Goal: Information Seeking & Learning: Learn about a topic

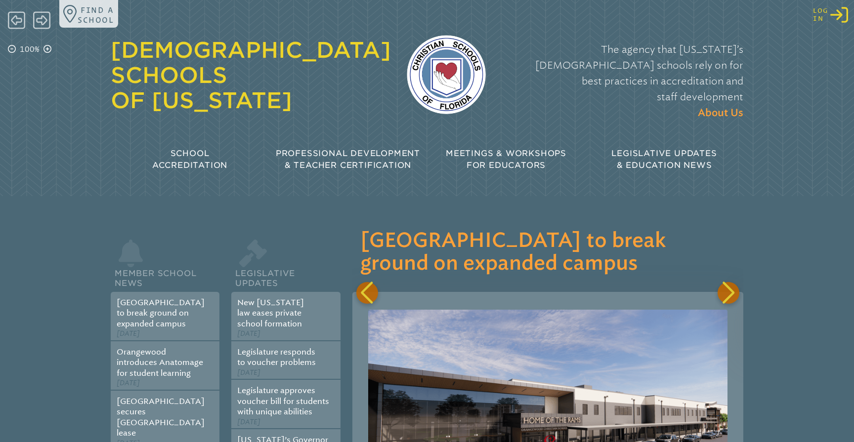
click at [842, 14] on icon at bounding box center [839, 15] width 18 height 16
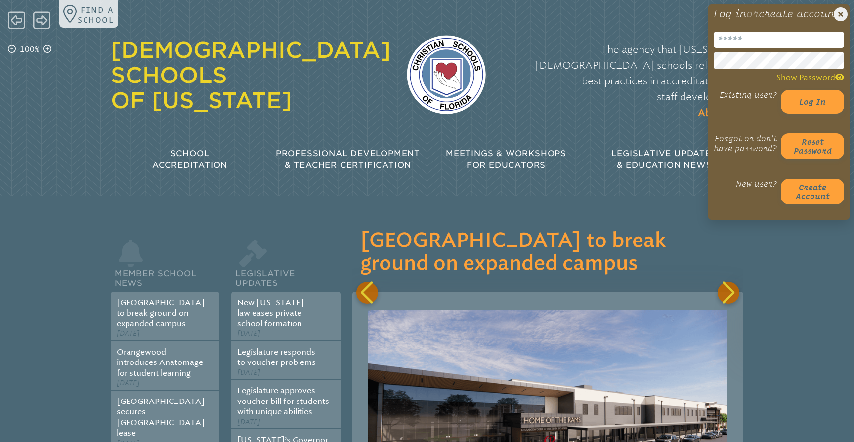
click at [738, 48] on input "email" at bounding box center [779, 40] width 130 height 16
type input "**********"
click at [671, 80] on p "The agency that [US_STATE]’s [DEMOGRAPHIC_DATA] schools rely on for best practi…" at bounding box center [623, 82] width 242 height 80
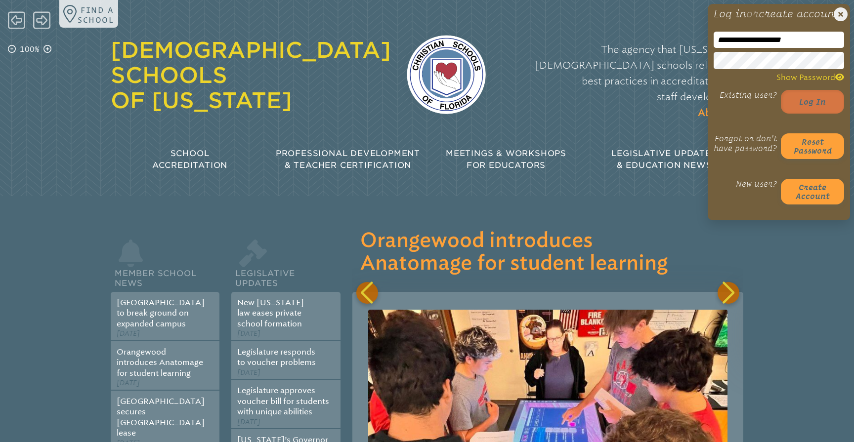
click at [810, 114] on button "Log in" at bounding box center [812, 102] width 63 height 24
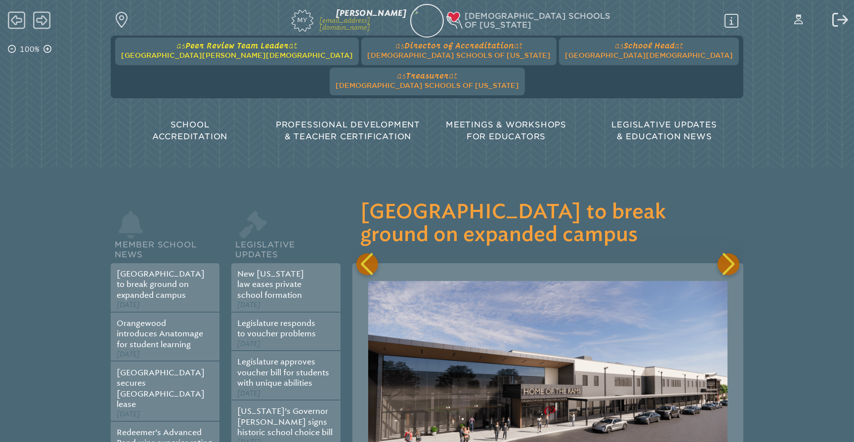
click at [222, 52] on span "[GEOGRAPHIC_DATA][PERSON_NAME][DEMOGRAPHIC_DATA]" at bounding box center [237, 55] width 232 height 8
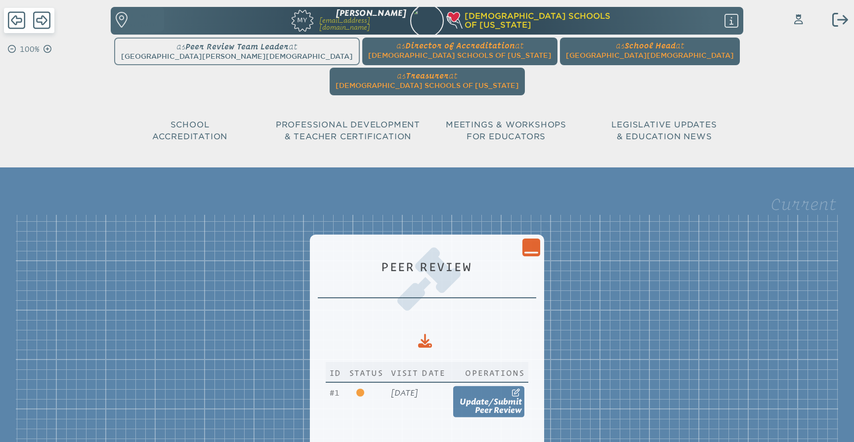
click at [538, 241] on icon "Close Console" at bounding box center [531, 248] width 14 height 14
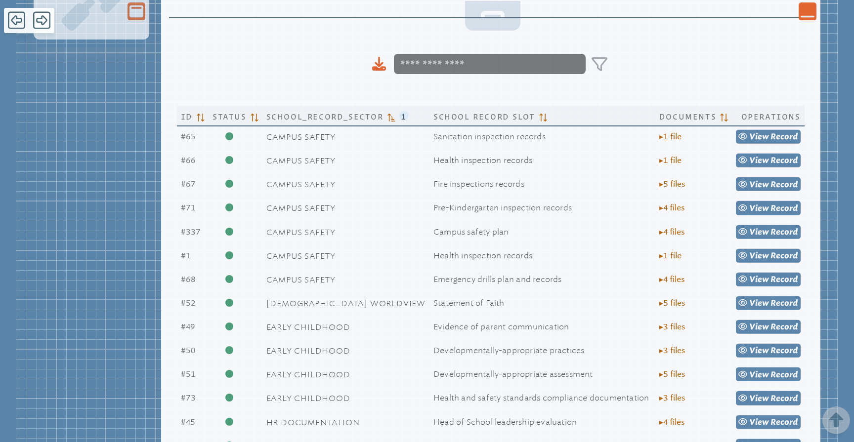
scroll to position [283, 0]
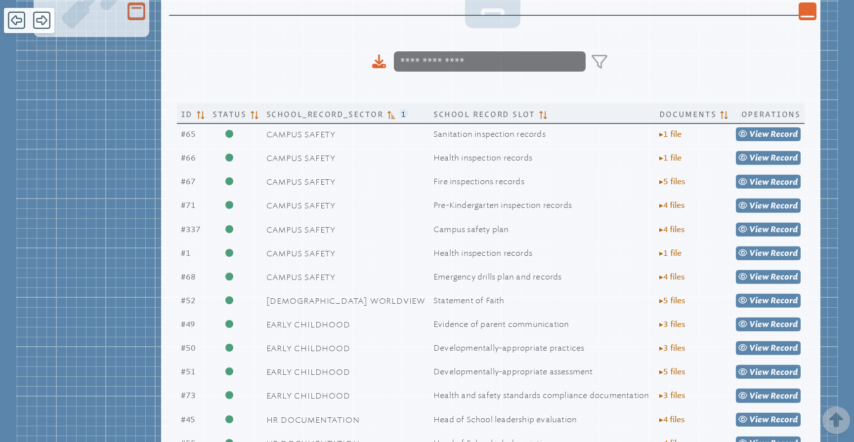
click at [801, 19] on div "Close Console" at bounding box center [808, 11] width 18 height 18
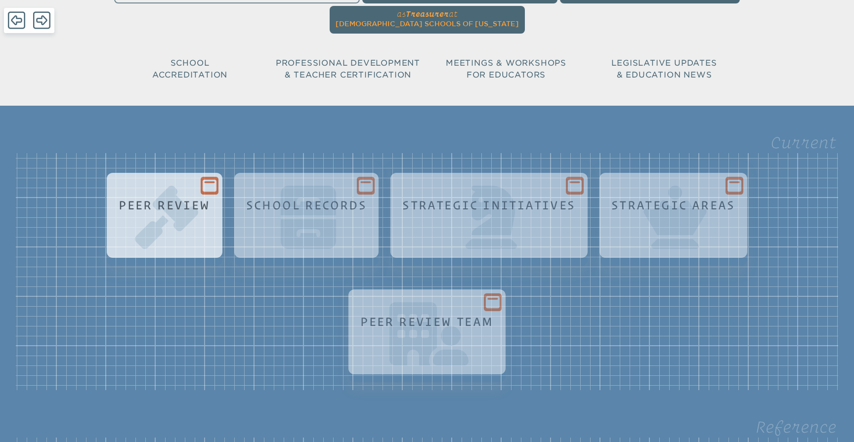
scroll to position [59, 0]
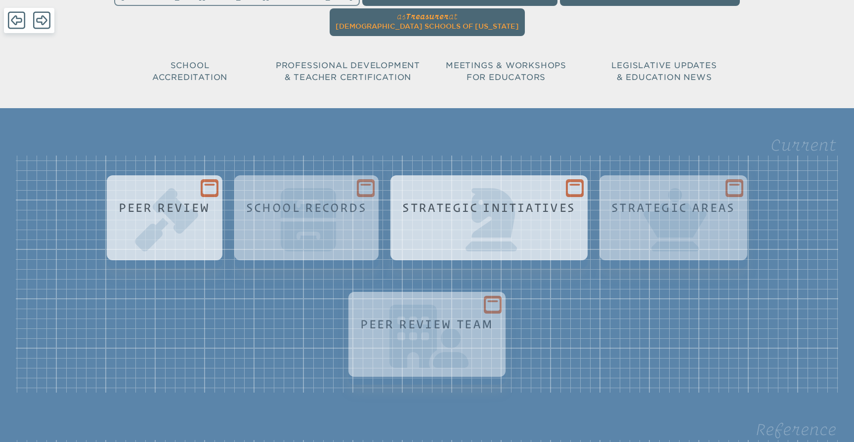
click at [451, 201] on h1 "Strategic Initiatives" at bounding box center [488, 207] width 173 height 13
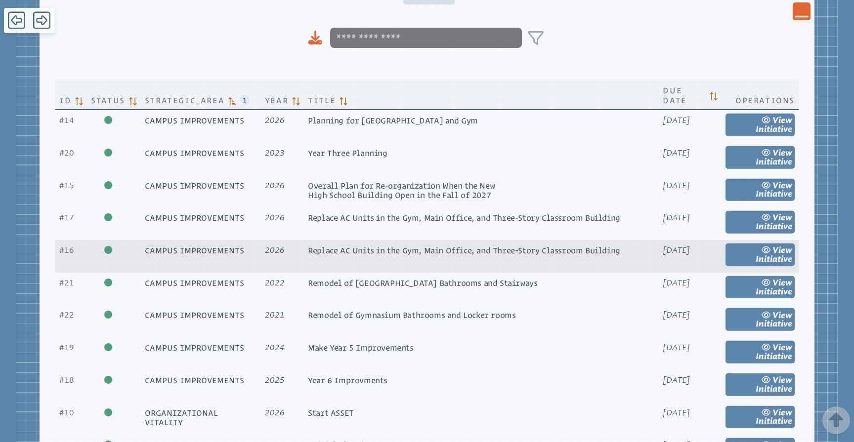
scroll to position [428, 0]
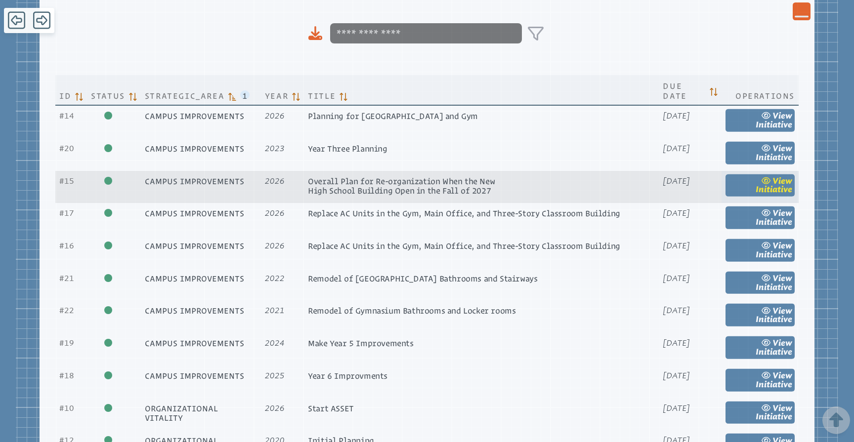
click at [772, 174] on link "view Initiative" at bounding box center [760, 185] width 69 height 23
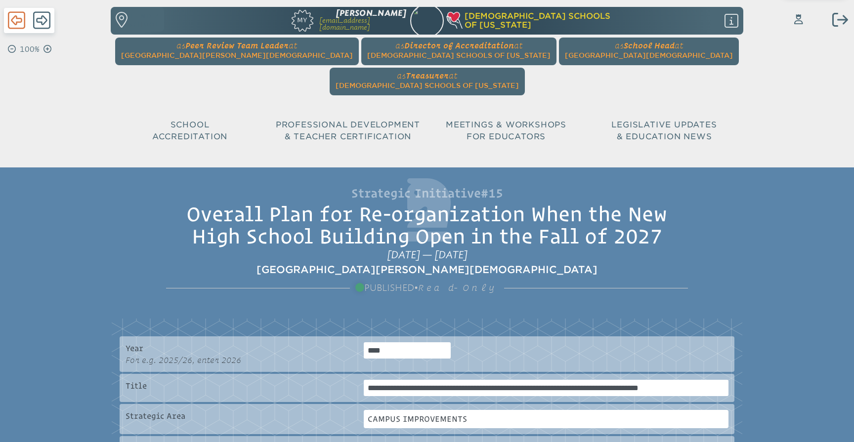
click at [16, 25] on icon at bounding box center [16, 20] width 17 height 17
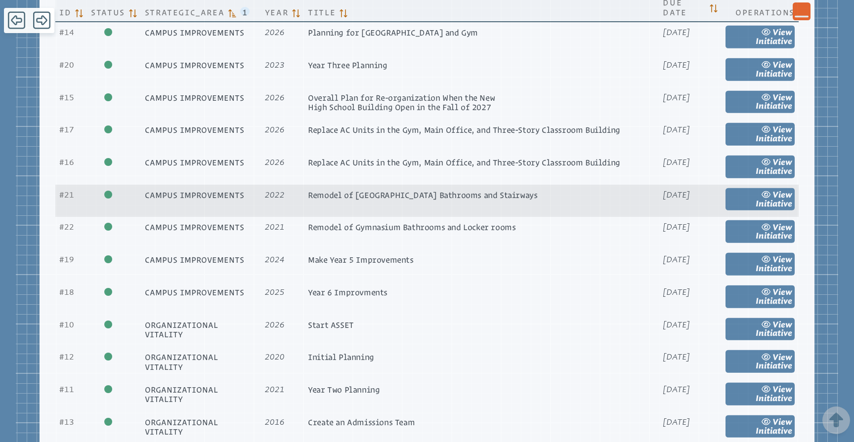
scroll to position [517, 0]
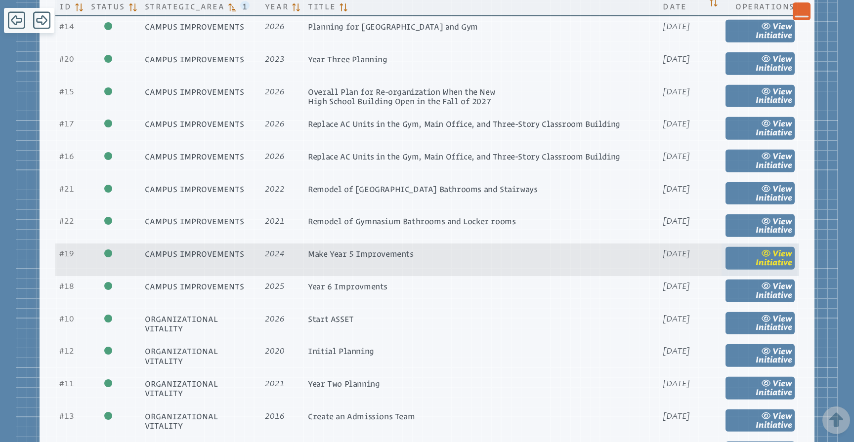
click at [774, 267] on span "Initiative" at bounding box center [774, 262] width 37 height 9
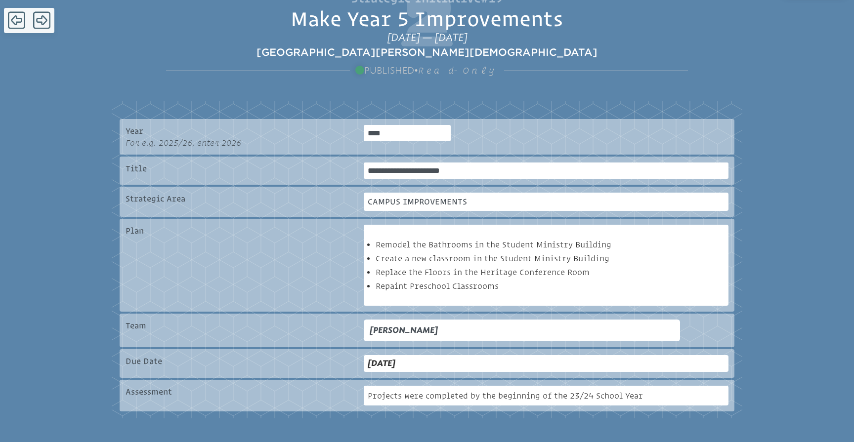
scroll to position [196, 0]
click at [13, 19] on icon at bounding box center [16, 20] width 17 height 17
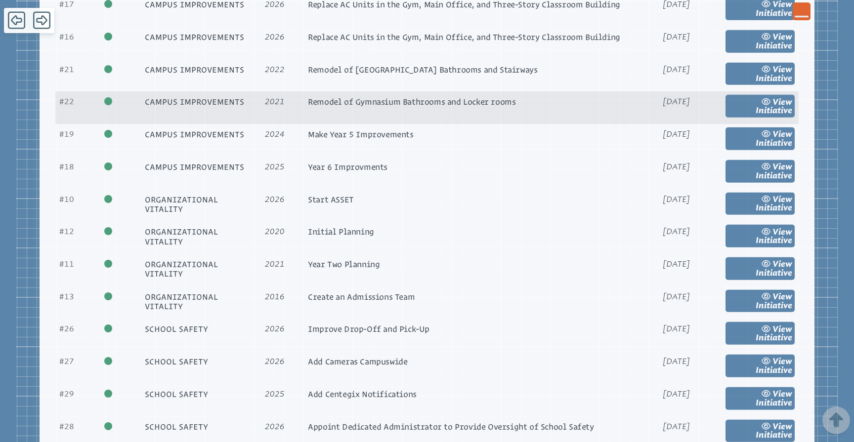
scroll to position [637, 0]
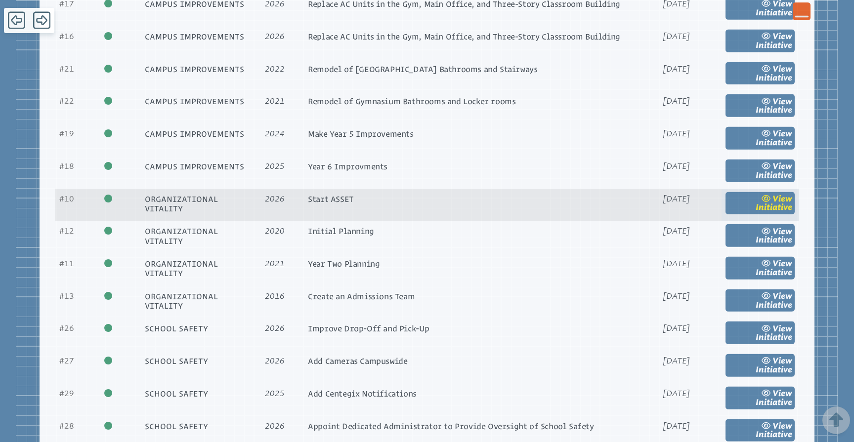
click at [773, 212] on span "Initiative" at bounding box center [774, 207] width 37 height 9
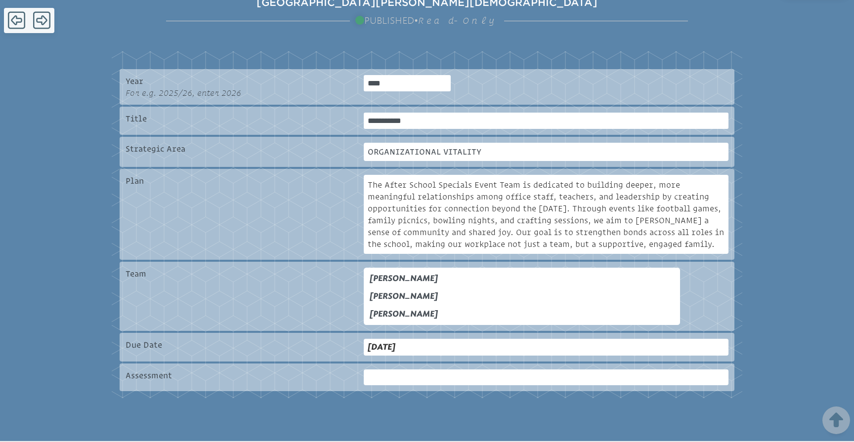
scroll to position [253, 0]
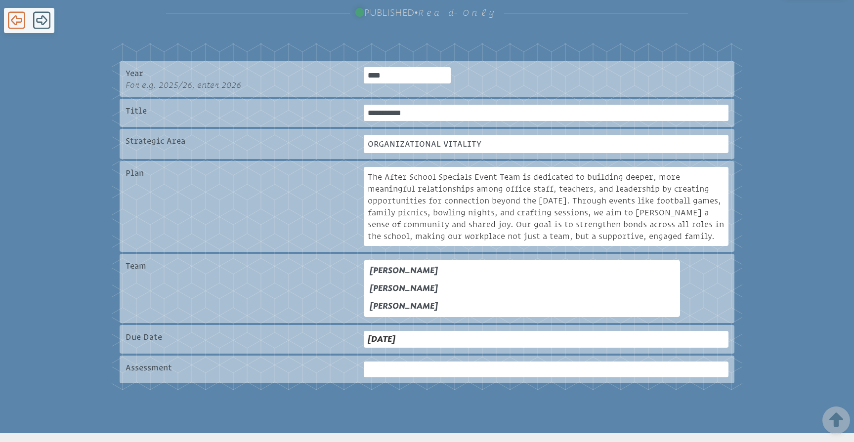
click at [19, 20] on icon at bounding box center [16, 20] width 17 height 20
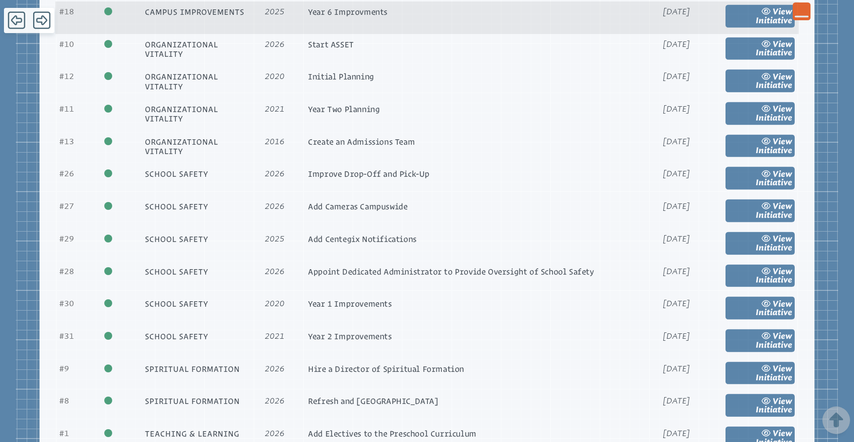
scroll to position [794, 0]
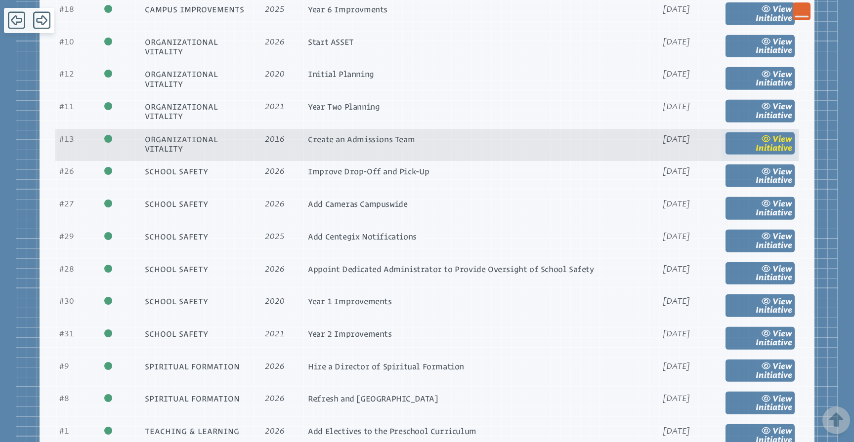
click at [781, 152] on span "Initiative" at bounding box center [774, 147] width 37 height 9
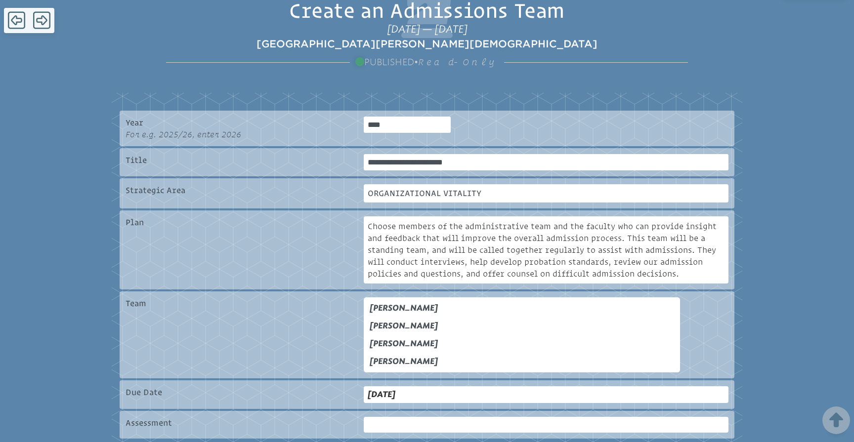
scroll to position [208, 0]
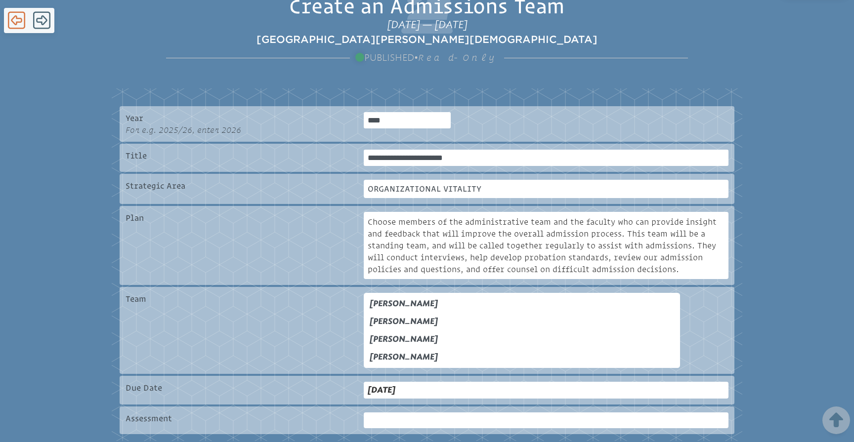
click at [17, 22] on icon at bounding box center [16, 20] width 17 height 17
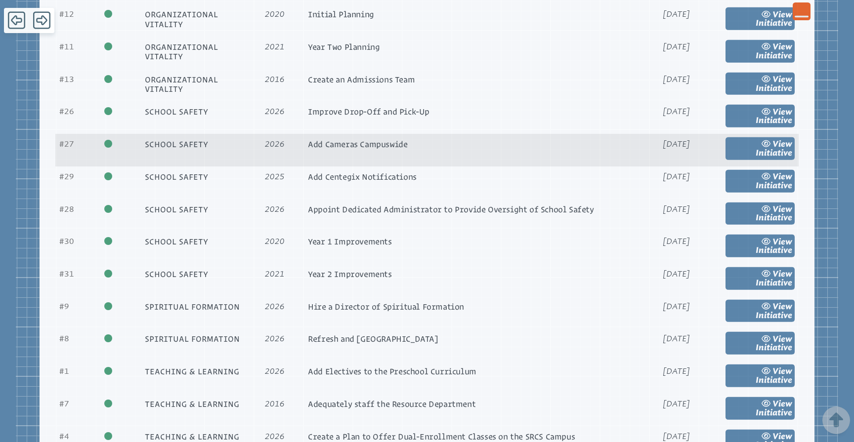
scroll to position [867, 0]
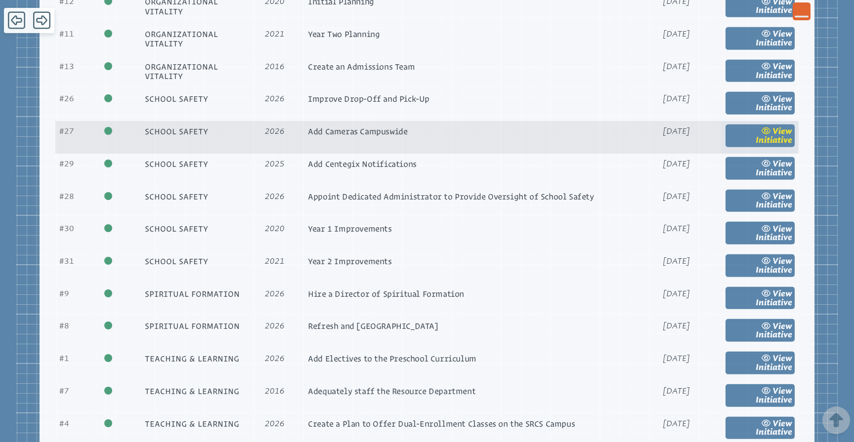
click at [783, 136] on span "view" at bounding box center [783, 131] width 20 height 9
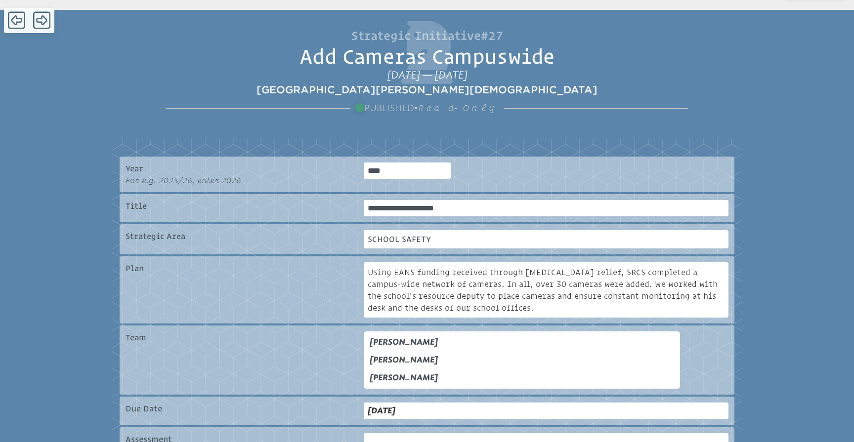
scroll to position [163, 0]
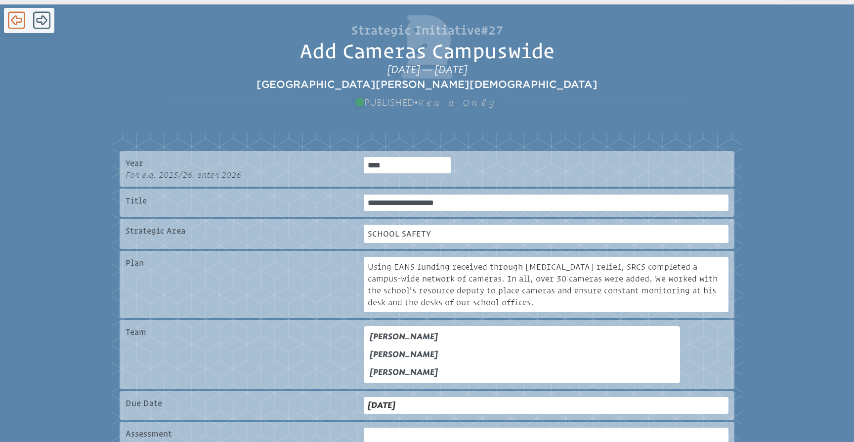
click at [8, 15] on icon at bounding box center [16, 20] width 17 height 17
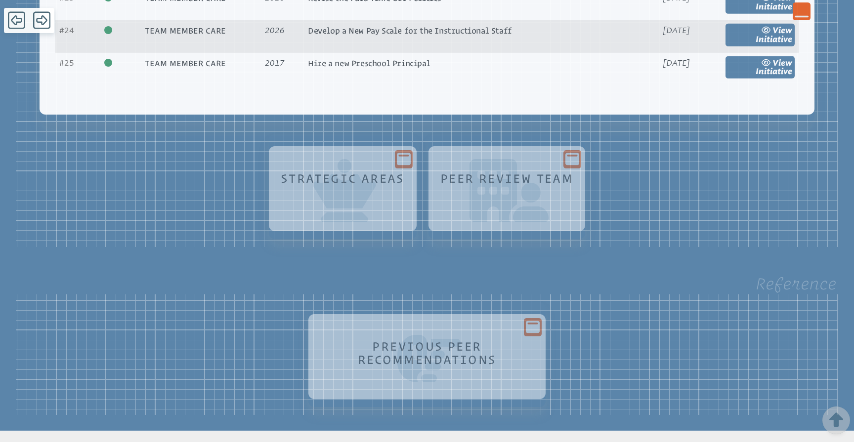
scroll to position [1448, 0]
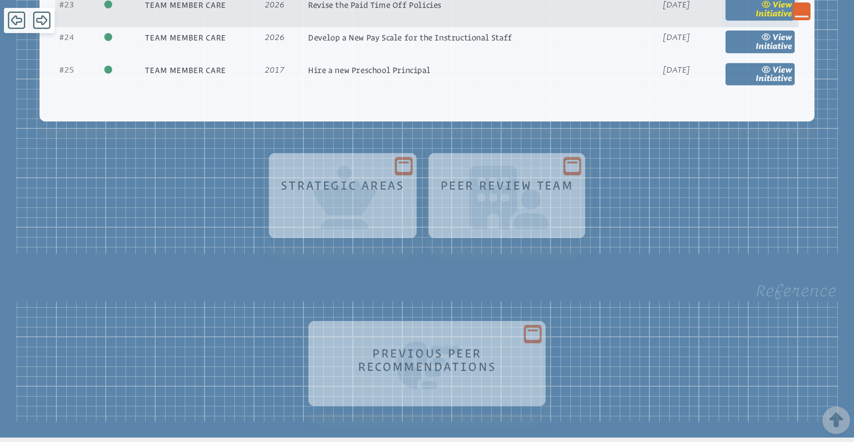
click at [784, 18] on span "Initiative" at bounding box center [774, 13] width 37 height 9
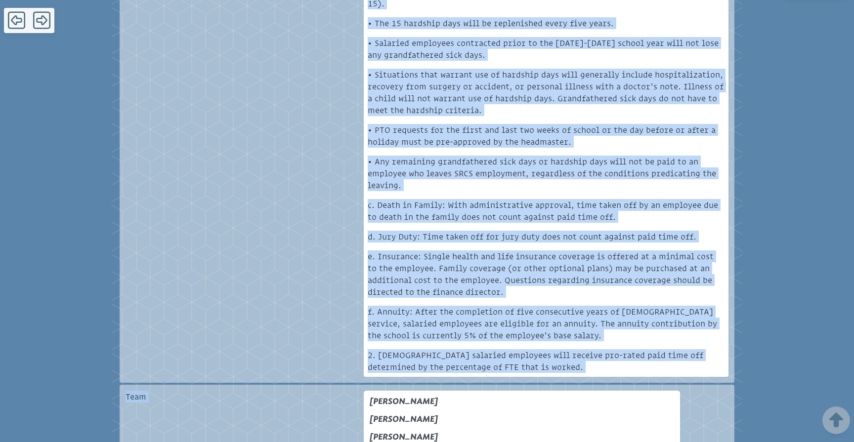
scroll to position [660, 0]
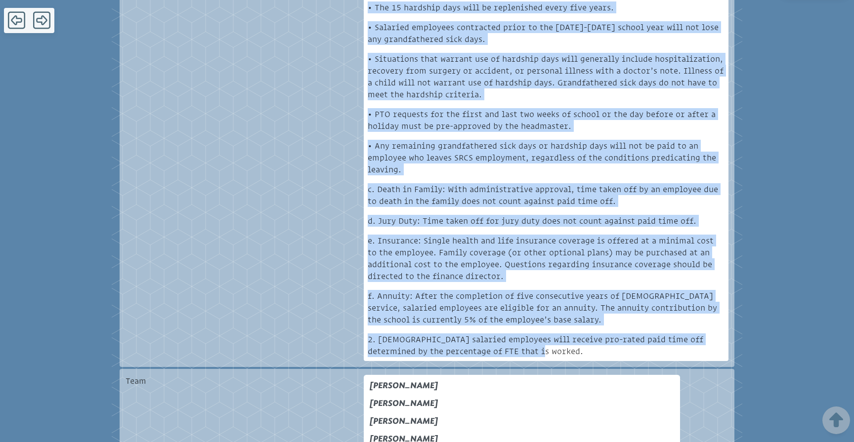
drag, startPoint x: 367, startPoint y: 19, endPoint x: 583, endPoint y: 323, distance: 373.0
click at [583, 323] on div "Salaried Employee Benefits 1. Full-time salaried employee benefits: a. Holidays…" at bounding box center [546, 60] width 365 height 601
copy div "Salaried Employee Benefits 1. Full-time salaried employee benefits: a. Holidays…"
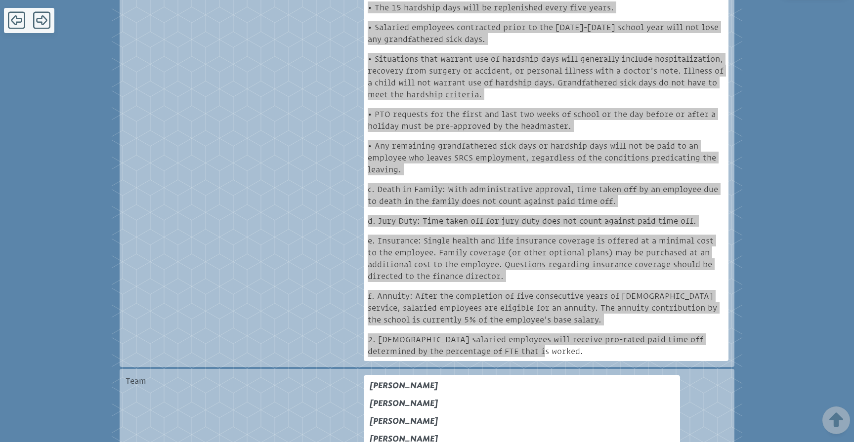
click at [607, 290] on p "f. Annuity: After the completion of five consecutive years of full-time service…" at bounding box center [546, 308] width 357 height 36
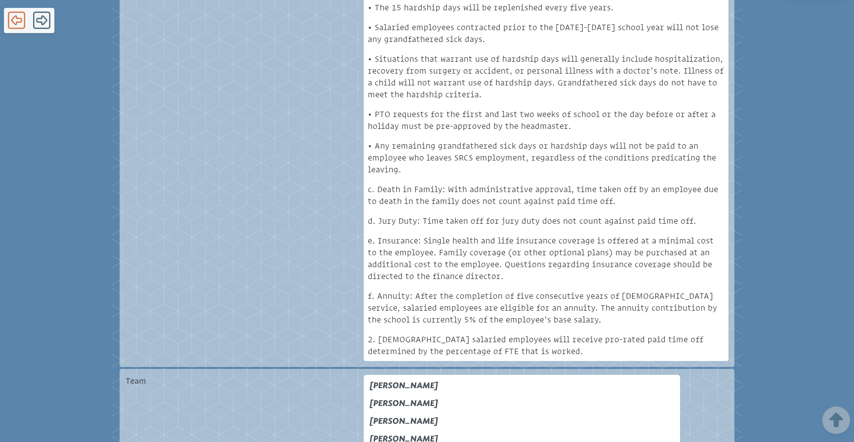
click at [17, 22] on icon at bounding box center [16, 20] width 17 height 17
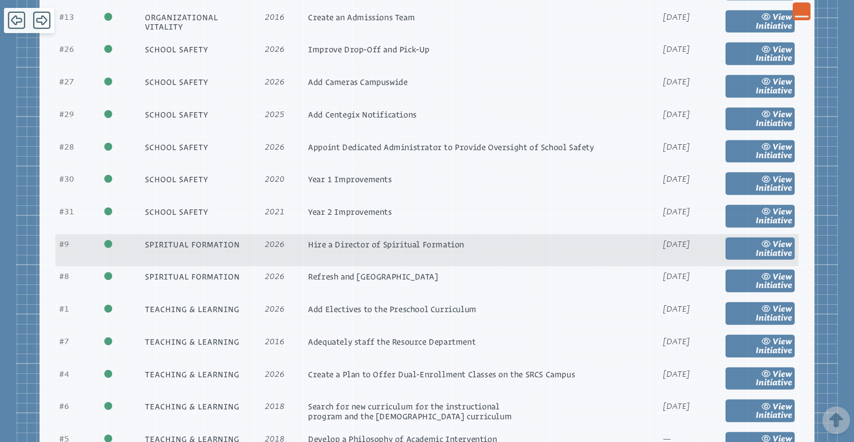
scroll to position [915, 0]
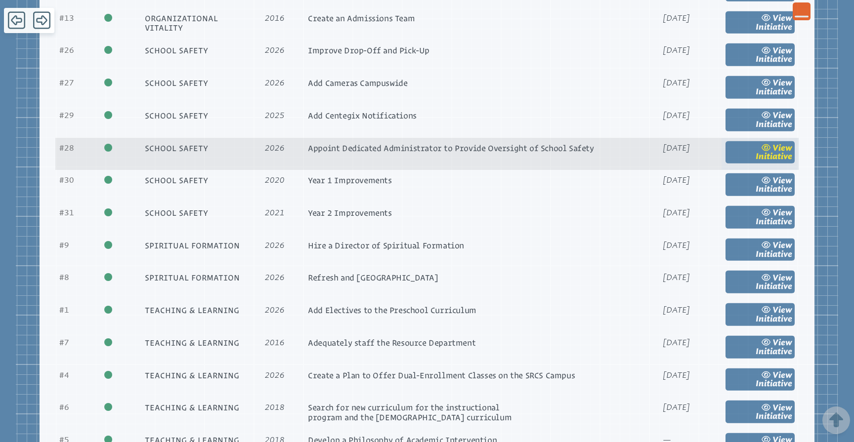
click at [770, 161] on span "Initiative" at bounding box center [774, 156] width 37 height 9
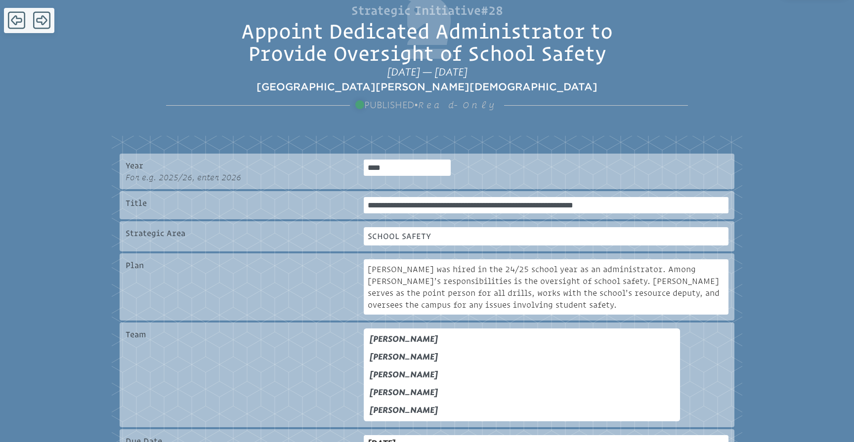
scroll to position [213, 0]
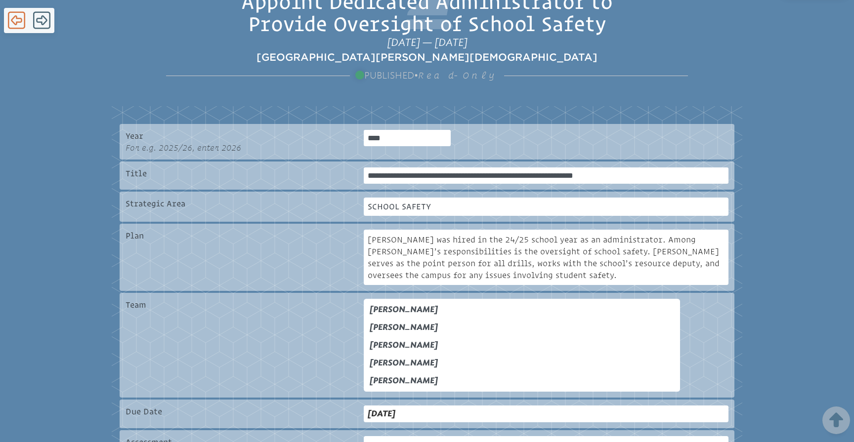
click at [19, 24] on icon at bounding box center [16, 20] width 17 height 20
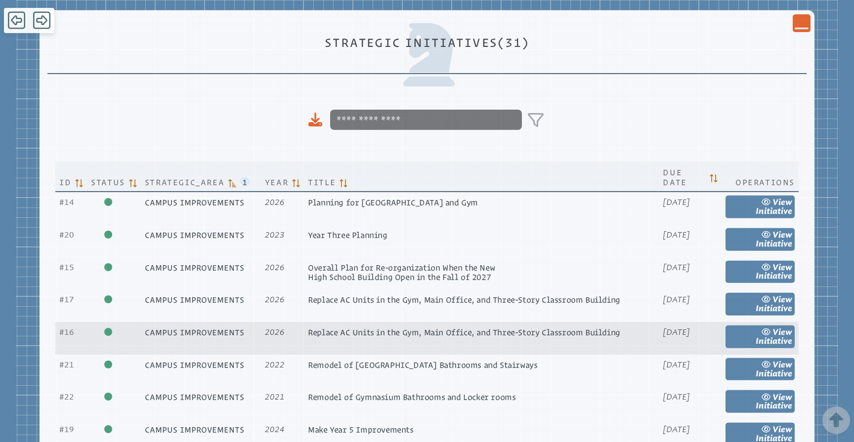
scroll to position [338, 0]
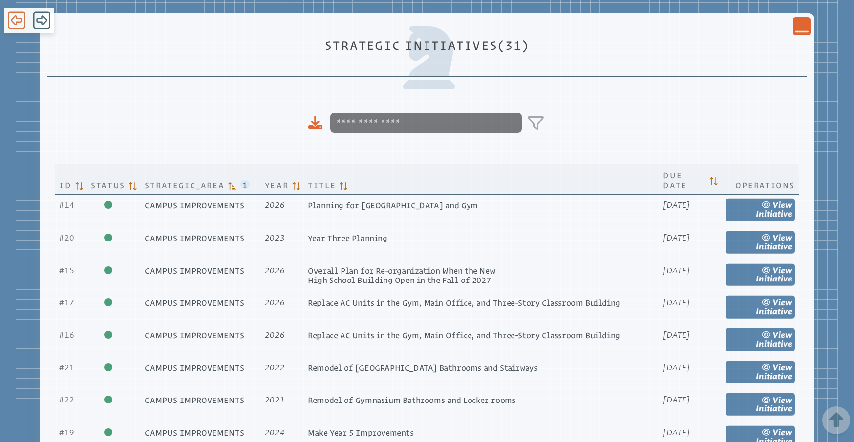
click at [18, 21] on icon at bounding box center [16, 20] width 17 height 20
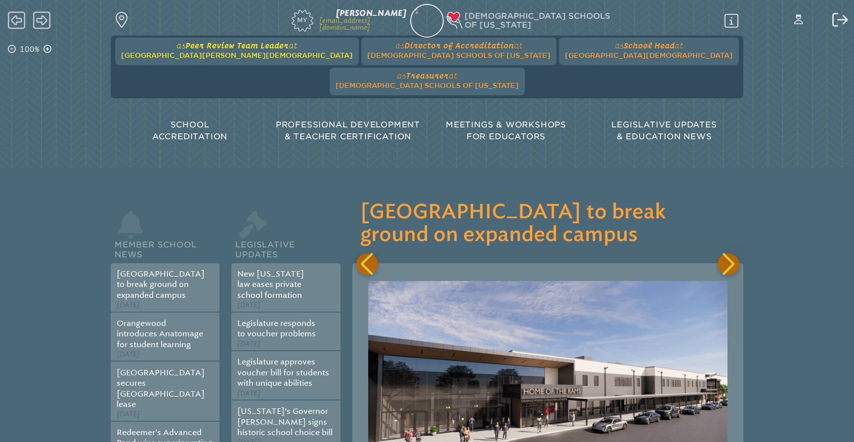
click at [211, 50] on span "at Seven Rivers Christian School" at bounding box center [237, 50] width 232 height 19
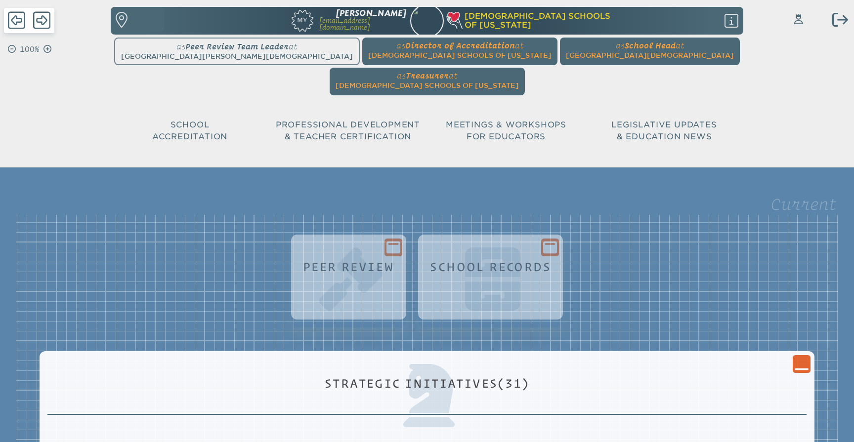
click at [805, 357] on icon "Close Console" at bounding box center [802, 364] width 14 height 14
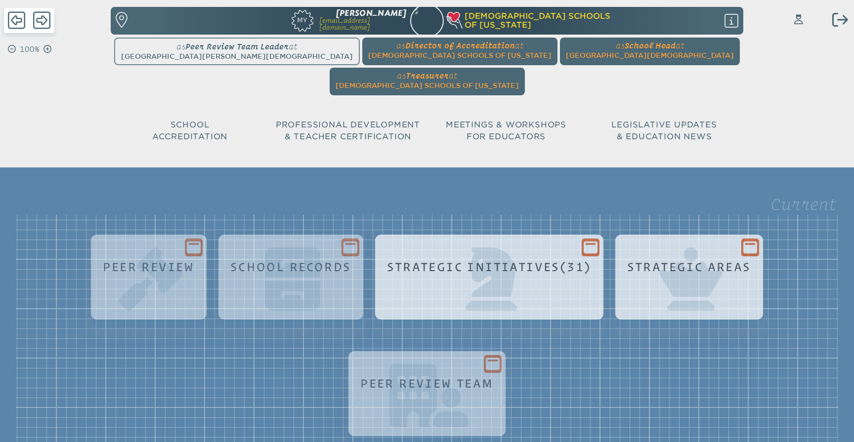
click at [749, 255] on div "Strategic Areas" at bounding box center [689, 286] width 132 height 63
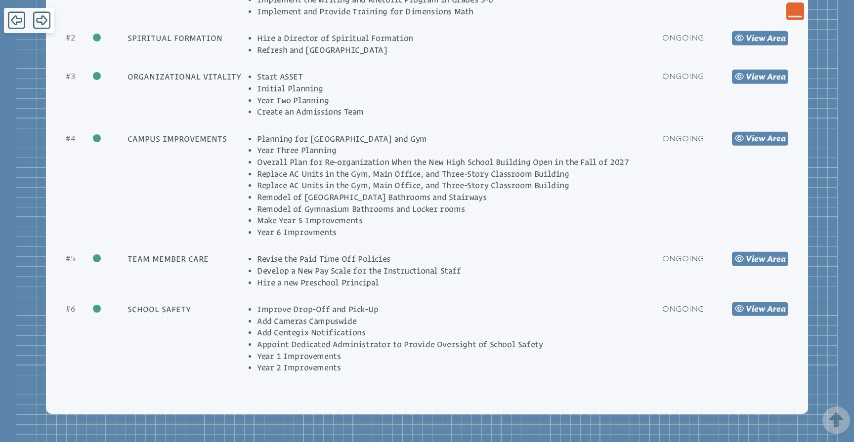
scroll to position [576, 0]
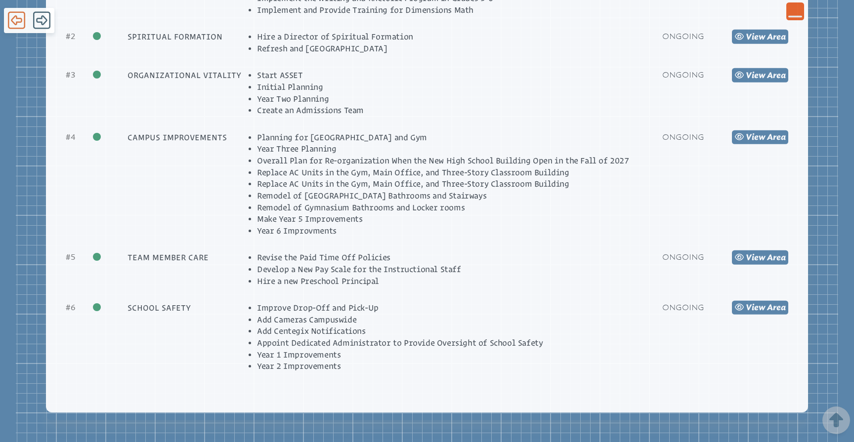
click at [16, 15] on icon at bounding box center [16, 20] width 17 height 20
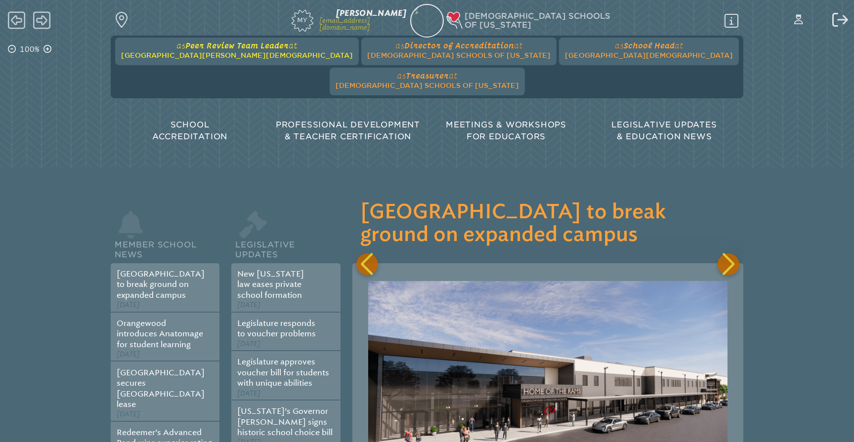
click at [205, 49] on span "Peer Review Team Leader" at bounding box center [236, 45] width 103 height 9
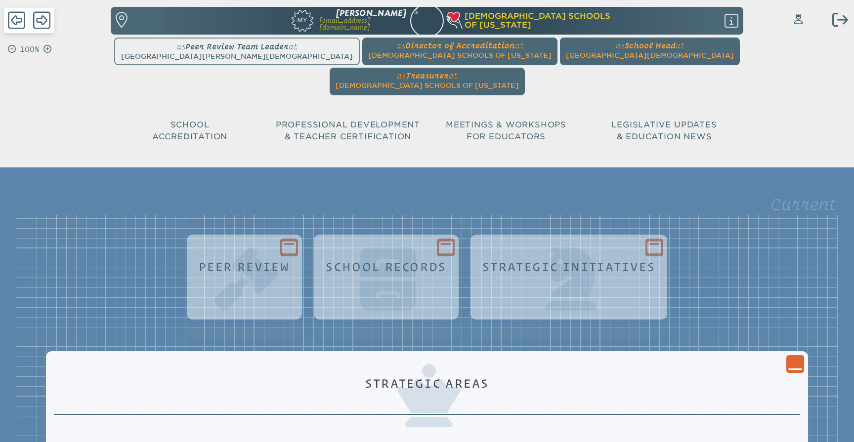
click at [786, 355] on div "Close Console" at bounding box center [795, 364] width 18 height 18
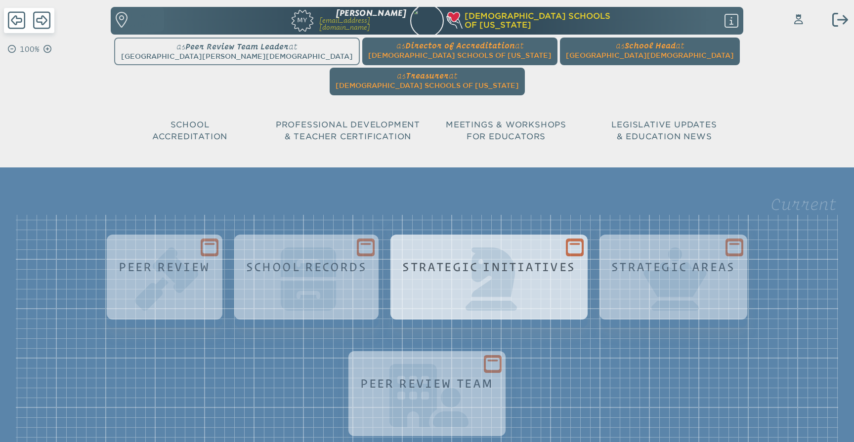
click at [568, 241] on icon at bounding box center [575, 247] width 14 height 12
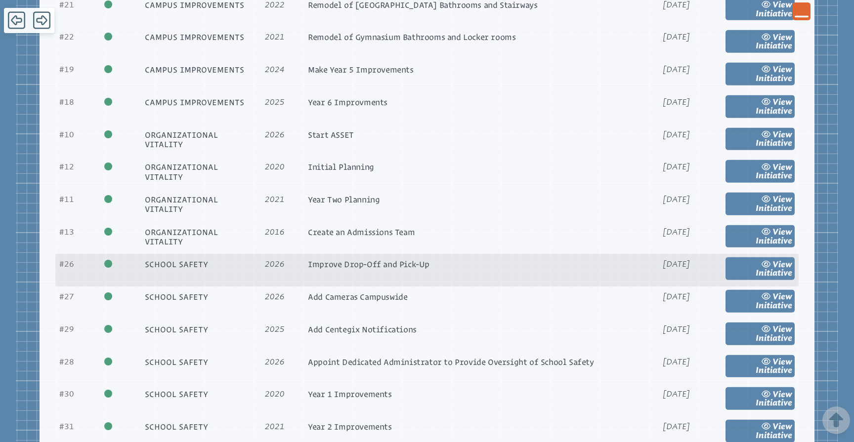
scroll to position [707, 0]
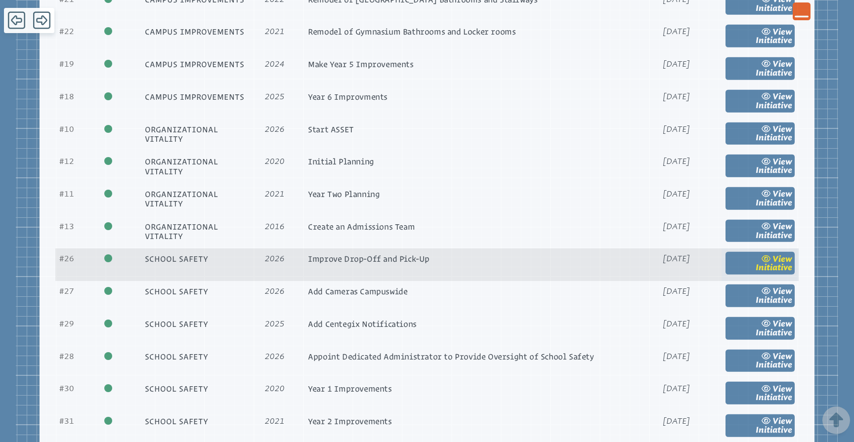
click at [774, 263] on span "Initiative" at bounding box center [774, 267] width 37 height 9
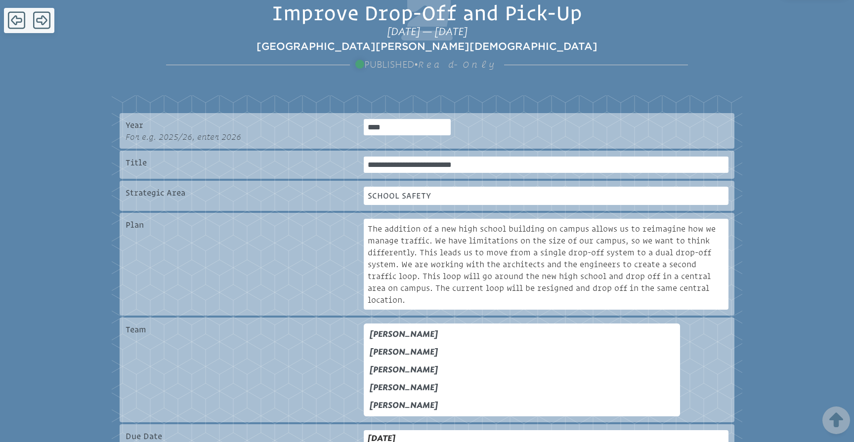
scroll to position [202, 0]
click at [18, 21] on icon at bounding box center [16, 20] width 17 height 20
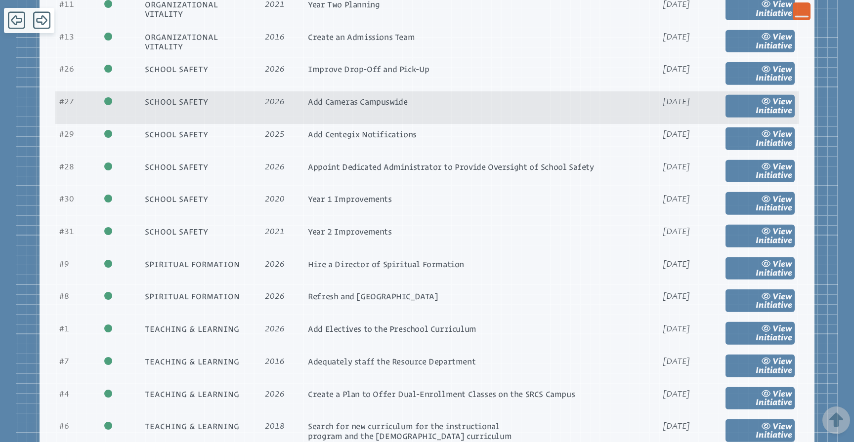
scroll to position [906, 0]
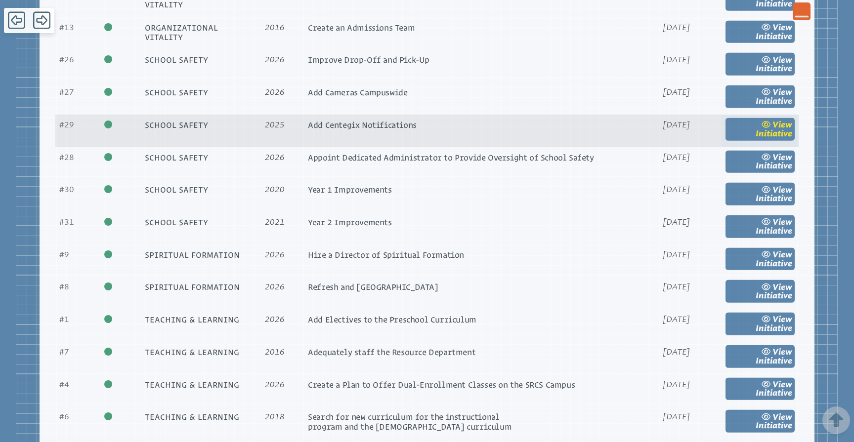
click at [773, 130] on span "view" at bounding box center [783, 124] width 20 height 9
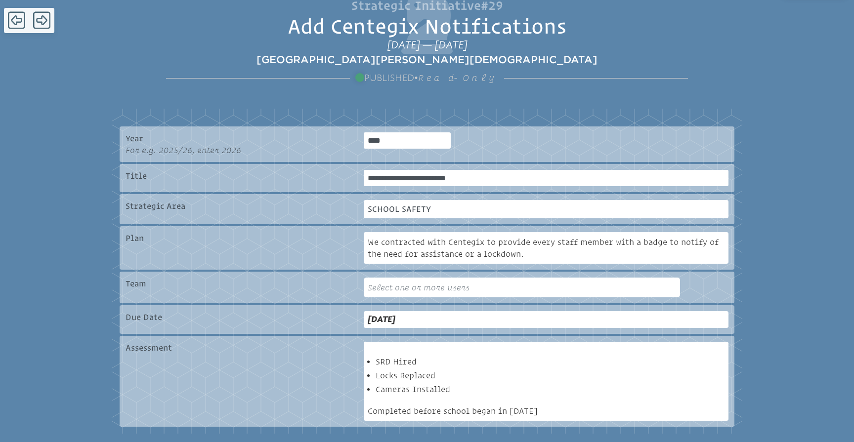
scroll to position [189, 0]
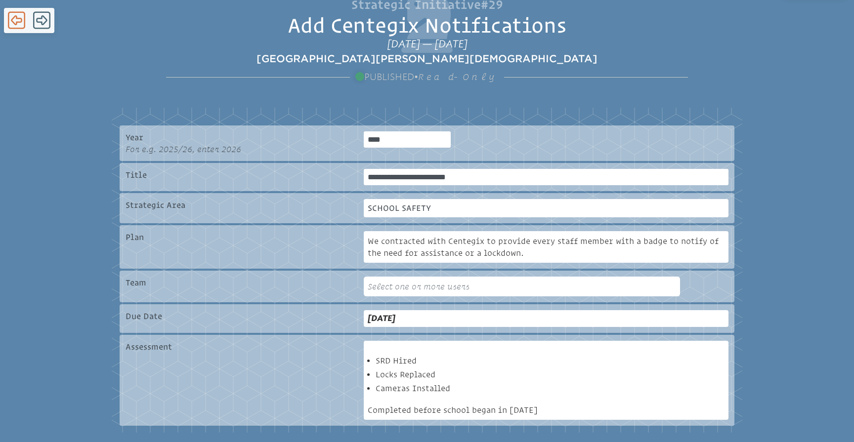
click at [19, 21] on icon at bounding box center [16, 20] width 17 height 20
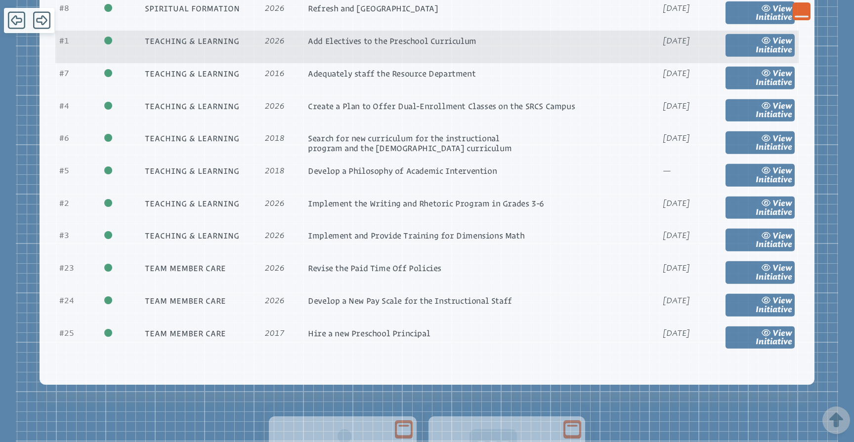
scroll to position [1187, 0]
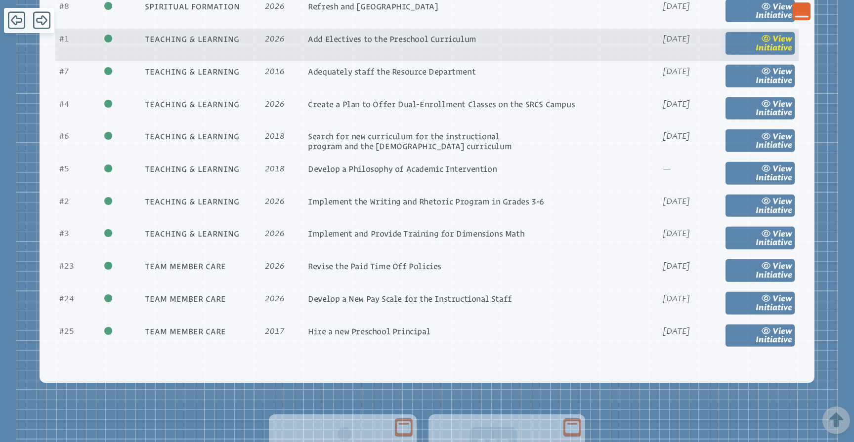
click at [766, 52] on span "Initiative" at bounding box center [774, 47] width 37 height 9
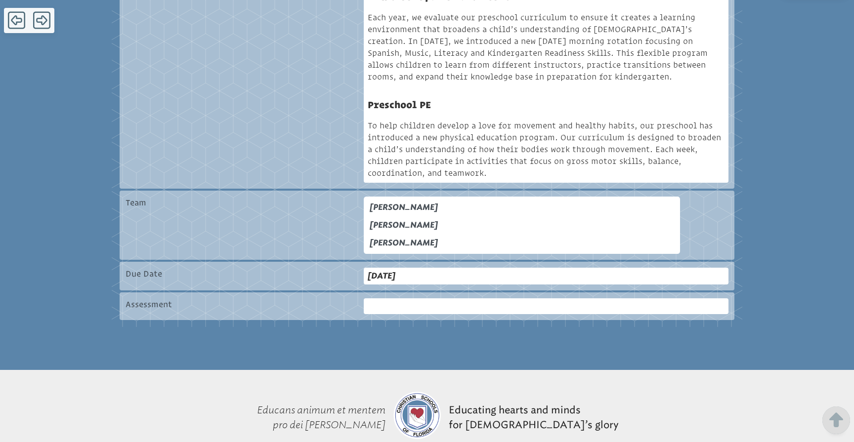
scroll to position [444, 0]
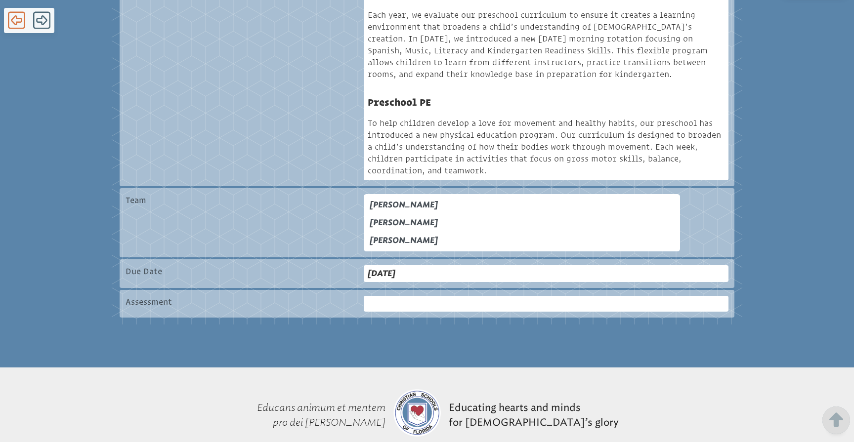
click at [20, 23] on icon at bounding box center [16, 20] width 17 height 17
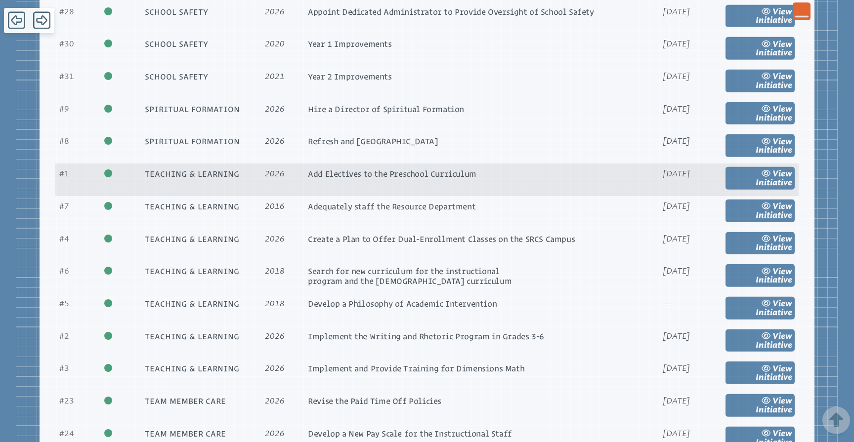
scroll to position [1043, 0]
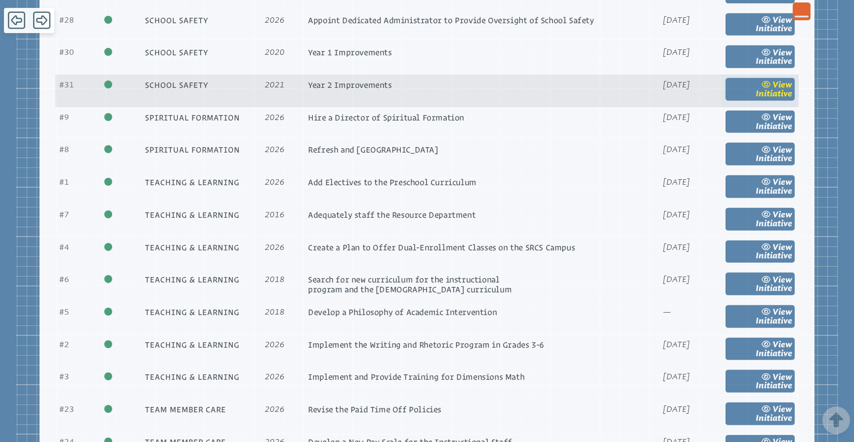
click at [775, 89] on span "view" at bounding box center [783, 84] width 20 height 9
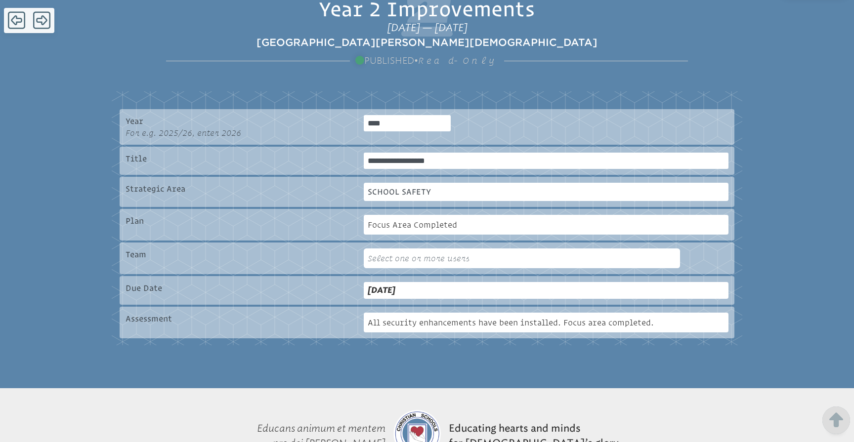
scroll to position [206, 0]
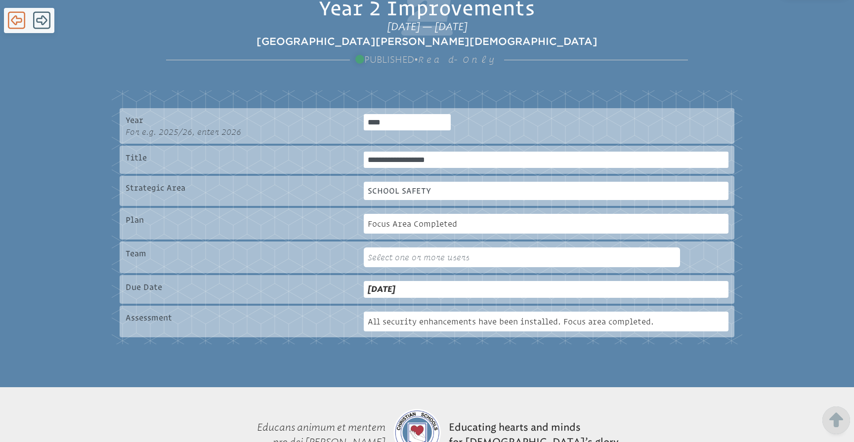
click at [15, 18] on icon at bounding box center [16, 20] width 17 height 20
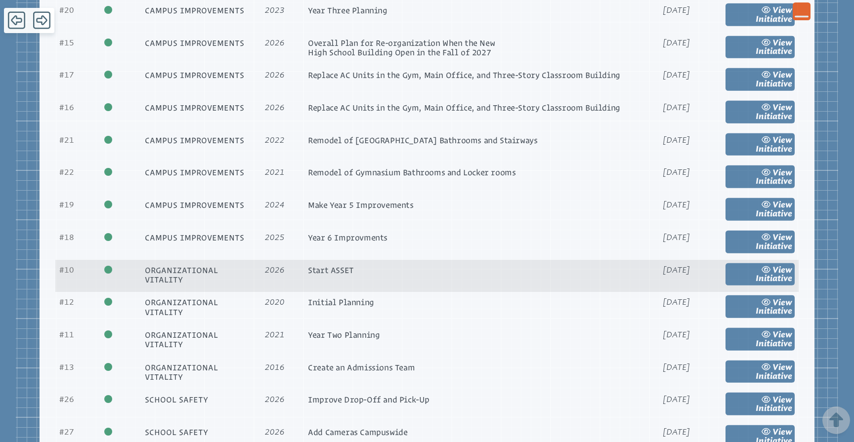
scroll to position [560, 0]
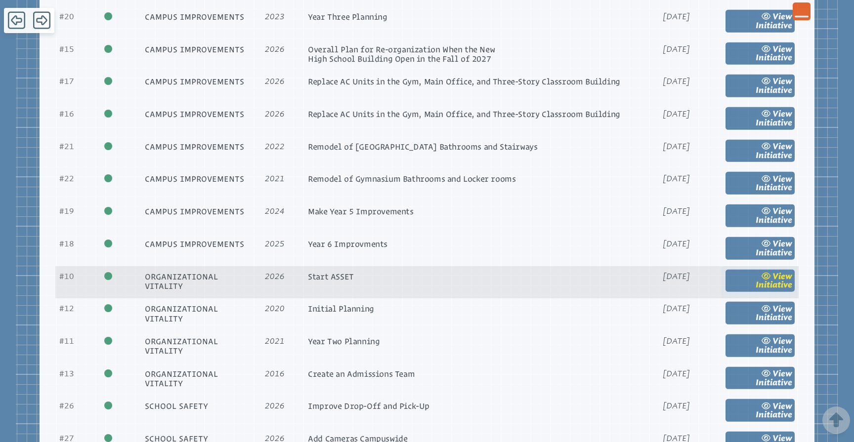
click at [782, 281] on span "view" at bounding box center [783, 276] width 20 height 9
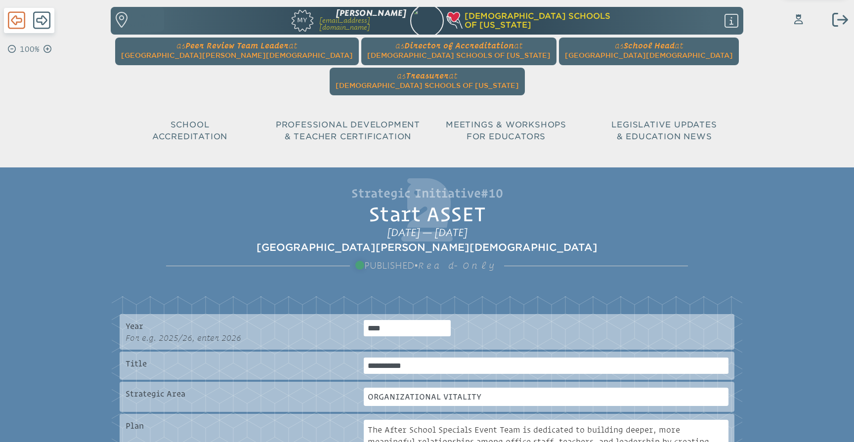
click at [15, 17] on icon at bounding box center [16, 20] width 17 height 17
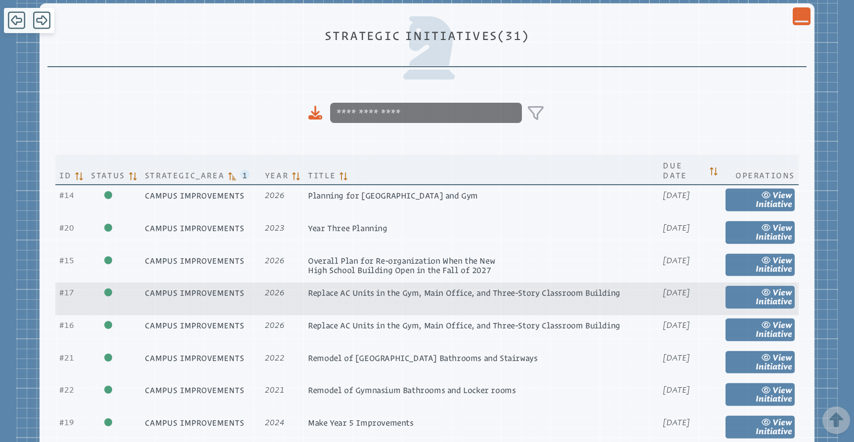
scroll to position [345, 0]
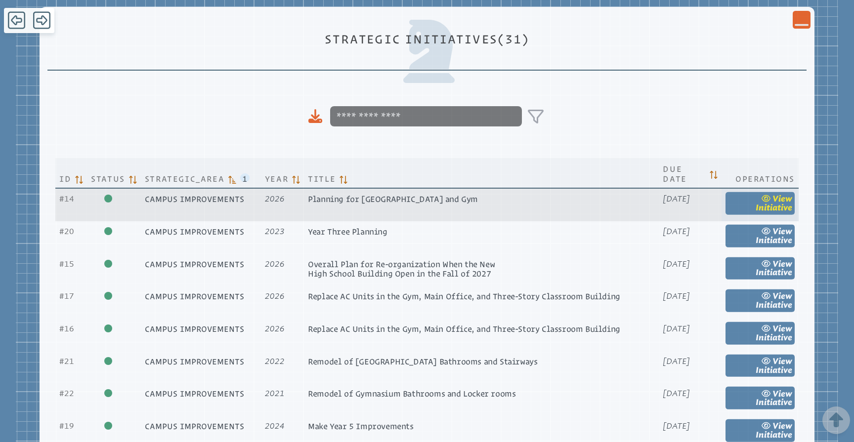
click at [767, 192] on link "view Initiative" at bounding box center [760, 203] width 69 height 23
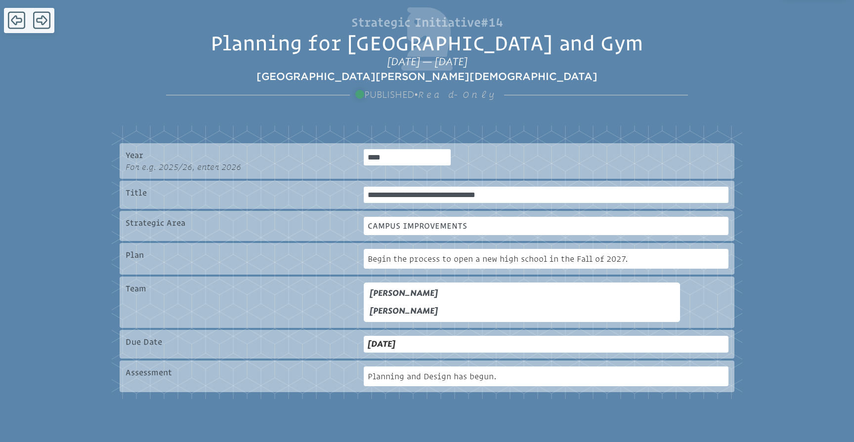
scroll to position [238, 0]
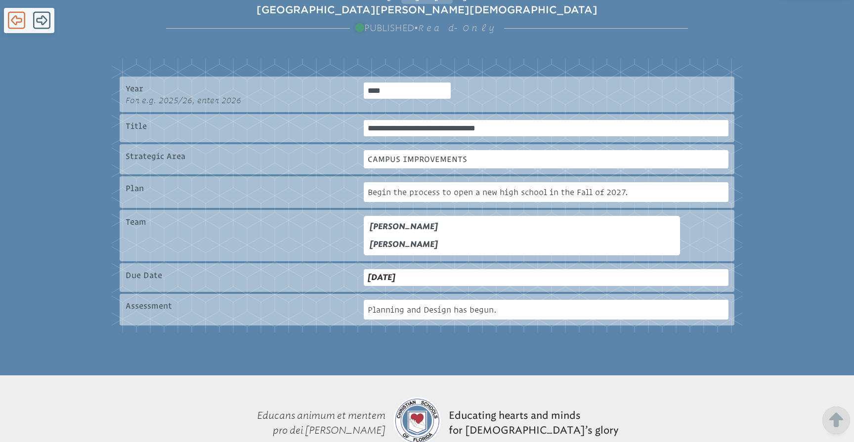
click at [15, 20] on icon at bounding box center [16, 20] width 17 height 20
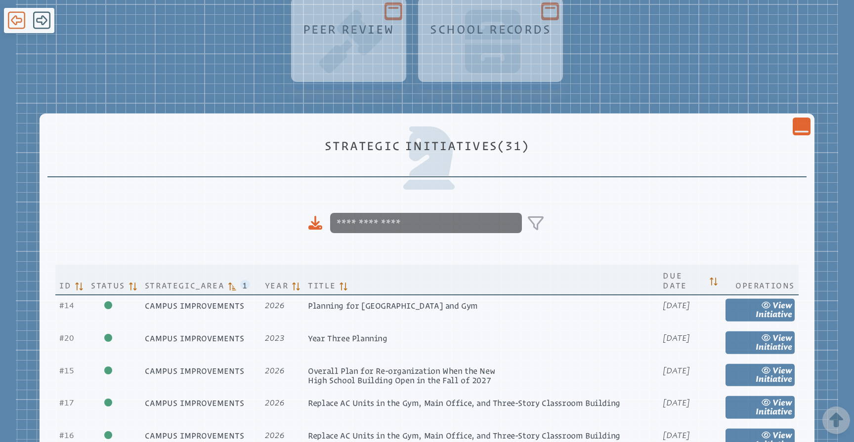
scroll to position [345, 0]
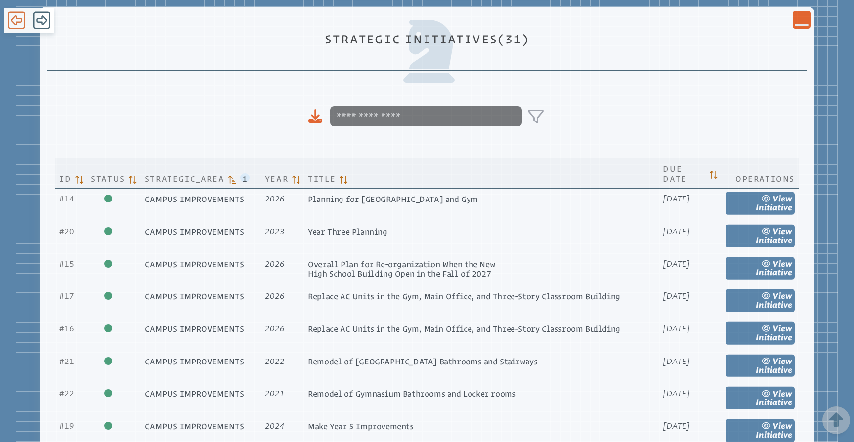
click at [15, 20] on icon at bounding box center [16, 20] width 17 height 20
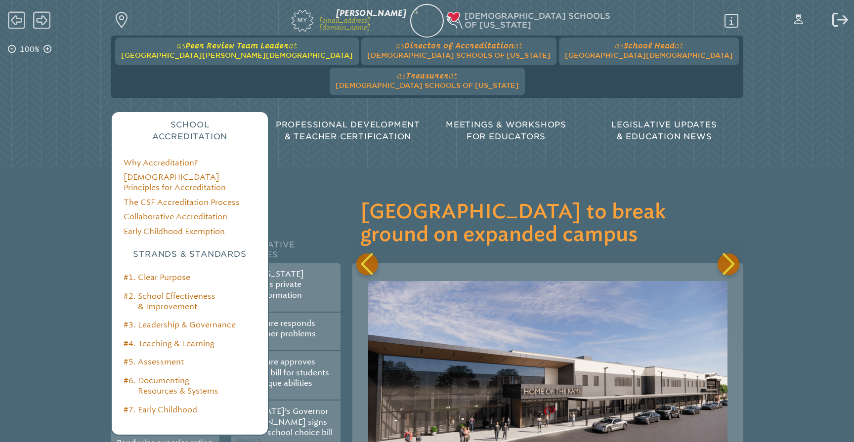
click at [222, 53] on span "[GEOGRAPHIC_DATA][PERSON_NAME][DEMOGRAPHIC_DATA]" at bounding box center [237, 55] width 232 height 8
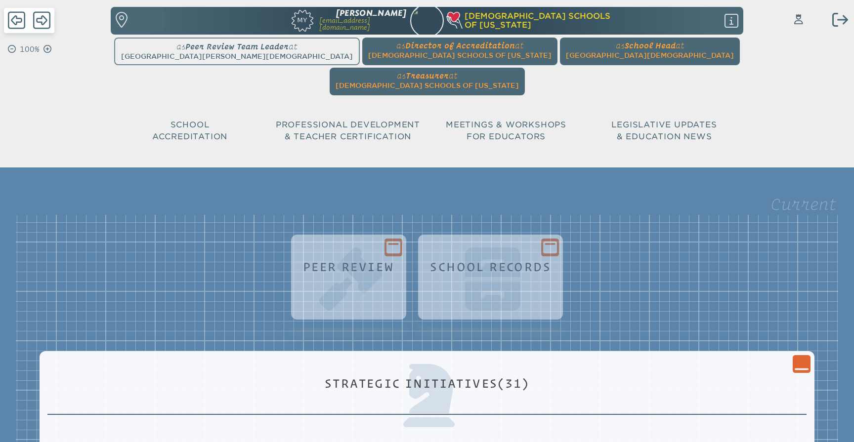
click at [800, 357] on icon "Close Console" at bounding box center [802, 364] width 14 height 14
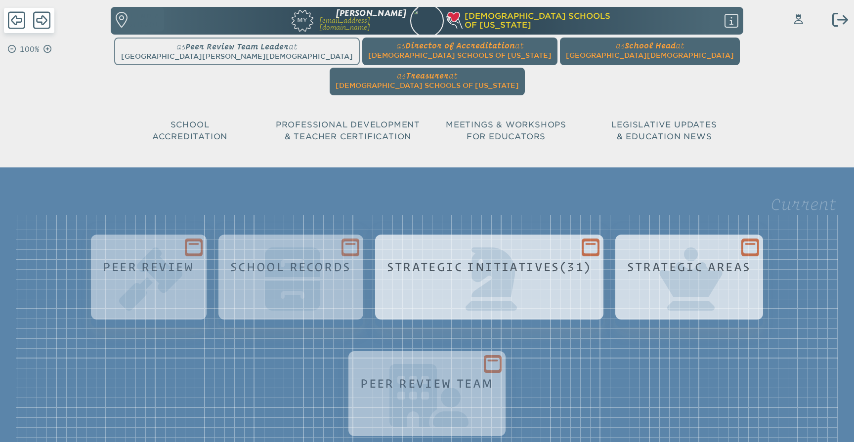
click at [733, 260] on div "Strategic Areas" at bounding box center [689, 271] width 128 height 23
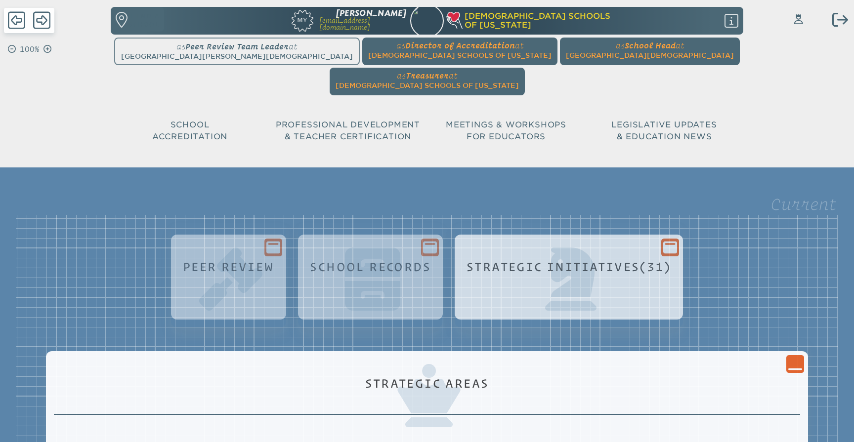
click at [788, 357] on icon "Close Console" at bounding box center [795, 364] width 14 height 14
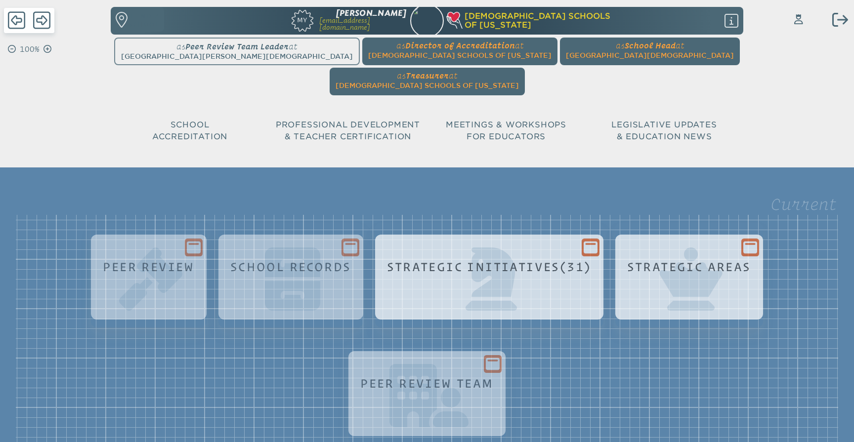
click at [588, 241] on icon at bounding box center [591, 247] width 14 height 12
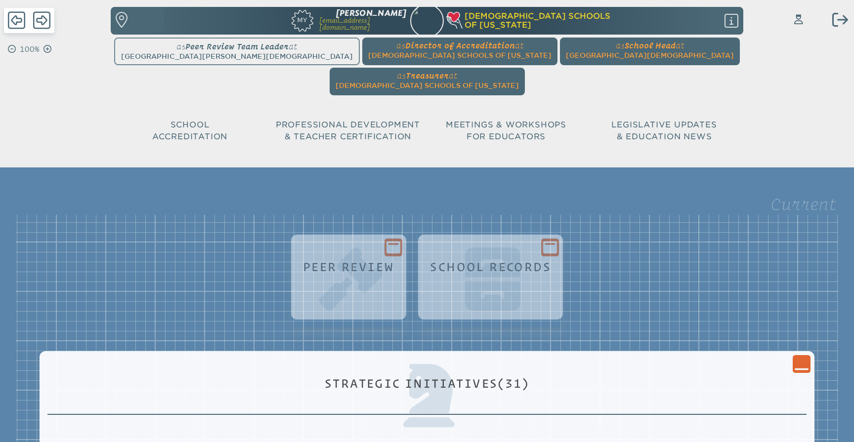
click at [797, 357] on icon "Close Console" at bounding box center [802, 364] width 14 height 14
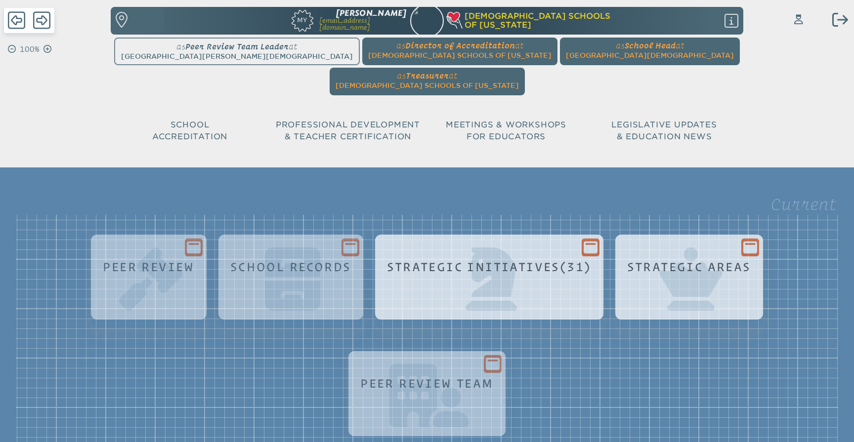
click at [755, 241] on icon at bounding box center [750, 247] width 14 height 12
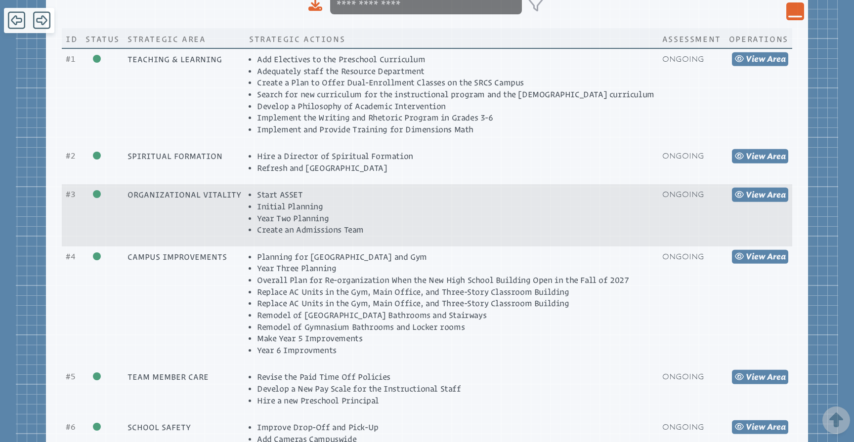
scroll to position [457, 0]
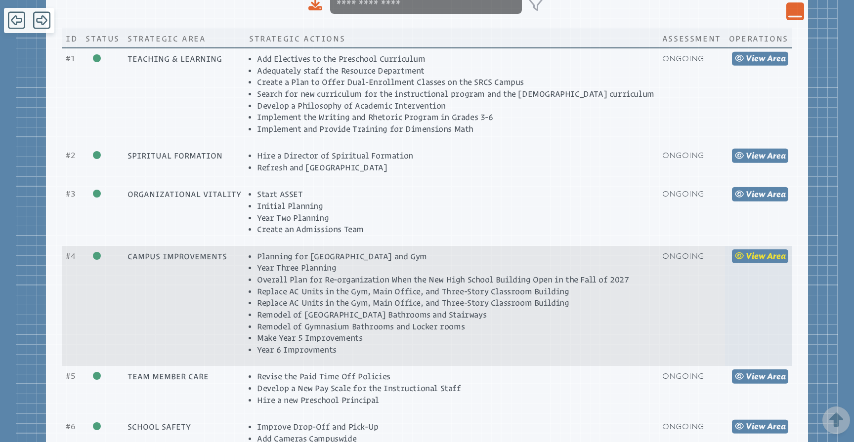
click at [767, 252] on span "Area" at bounding box center [776, 256] width 19 height 9
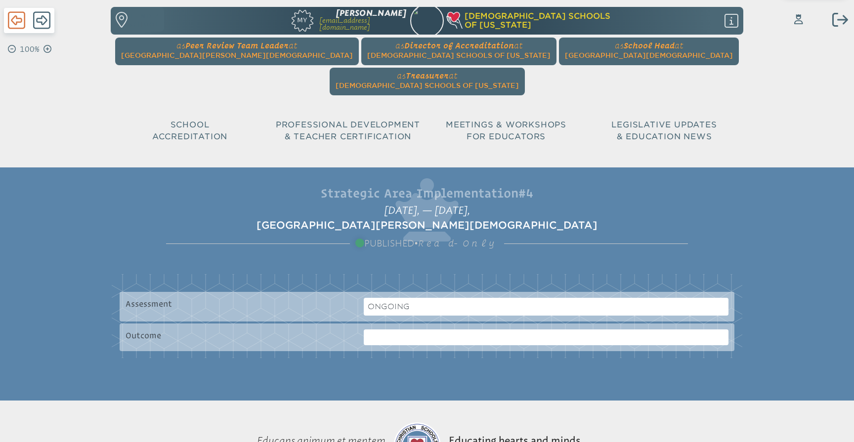
click at [21, 26] on icon at bounding box center [16, 20] width 17 height 20
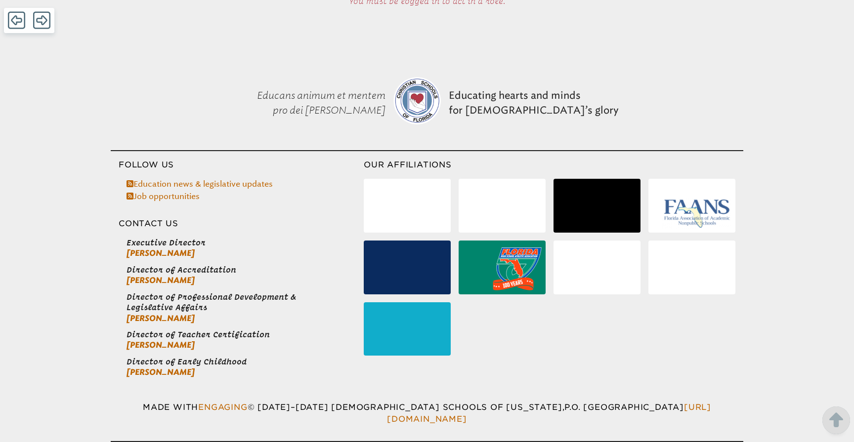
scroll to position [202, 0]
